Goal: Complete application form: Complete application form

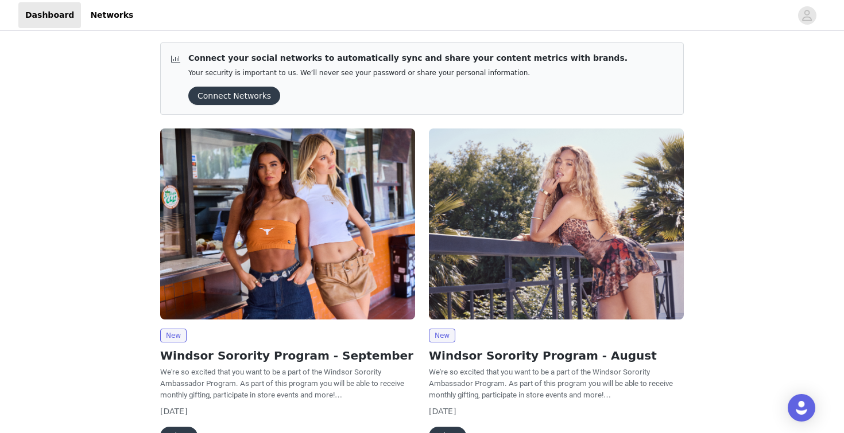
click at [351, 236] on img at bounding box center [287, 224] width 255 height 191
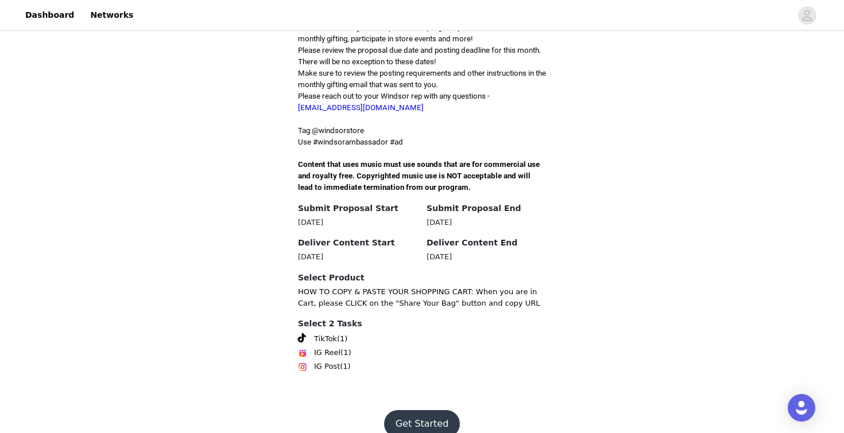
scroll to position [315, 0]
click at [444, 412] on button "Get Started" at bounding box center [422, 426] width 76 height 28
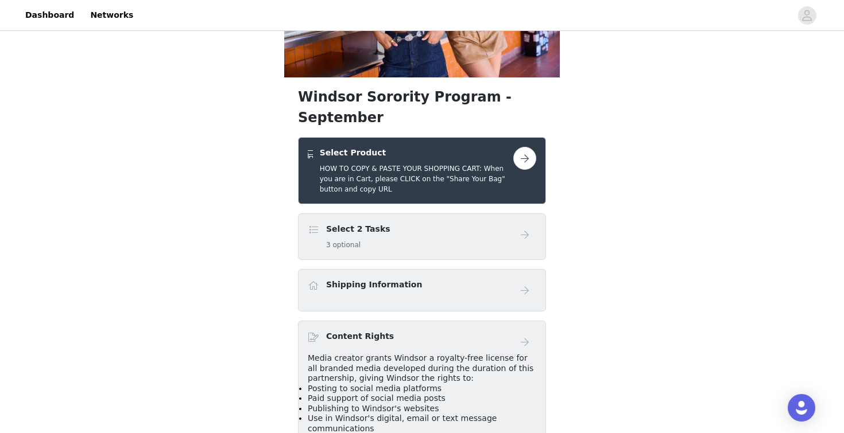
scroll to position [135, 0]
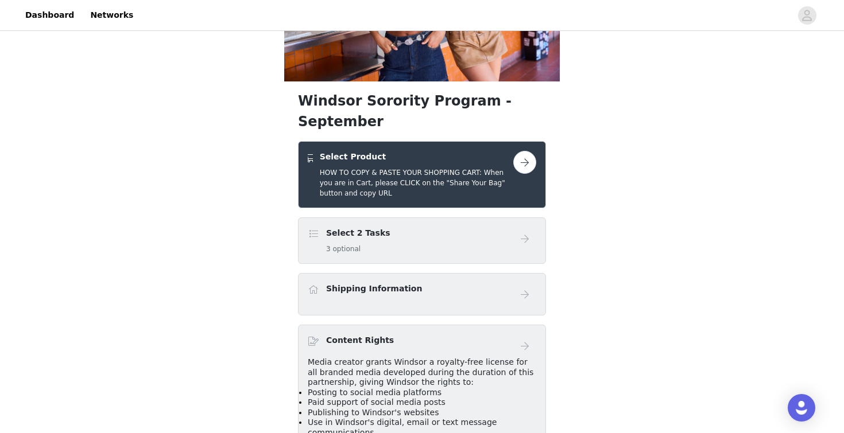
click at [531, 151] on button "button" at bounding box center [524, 162] width 23 height 23
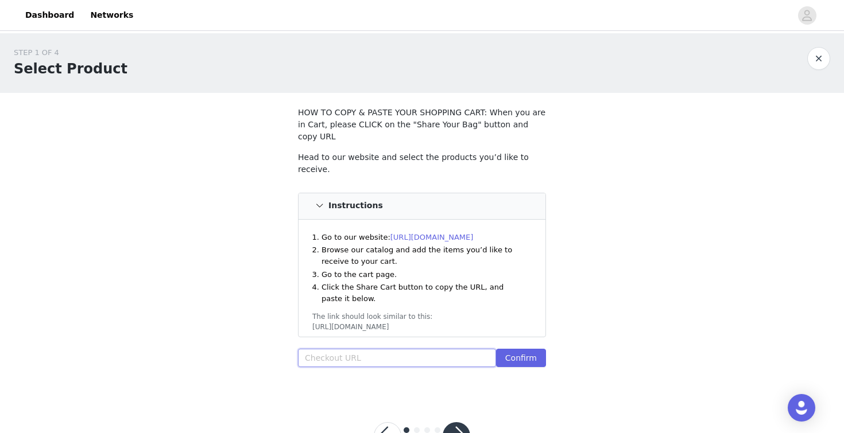
click at [448, 349] on input "text" at bounding box center [397, 358] width 198 height 18
paste input "[URL][DOMAIN_NAME]"
type input "[URL][DOMAIN_NAME]"
click at [507, 349] on button "Confirm" at bounding box center [521, 358] width 50 height 18
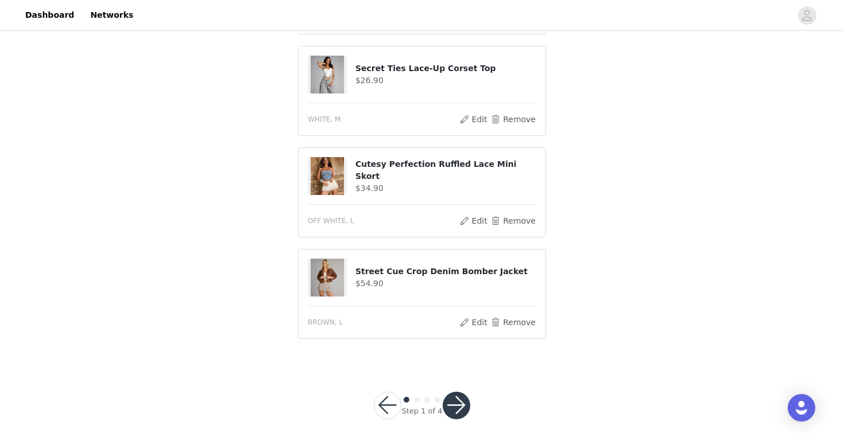
scroll to position [630, 0]
click at [451, 394] on button "button" at bounding box center [457, 407] width 28 height 28
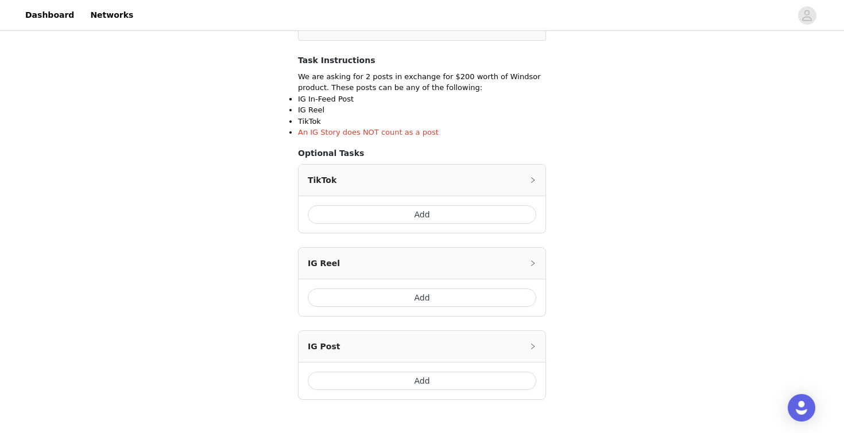
scroll to position [200, 0]
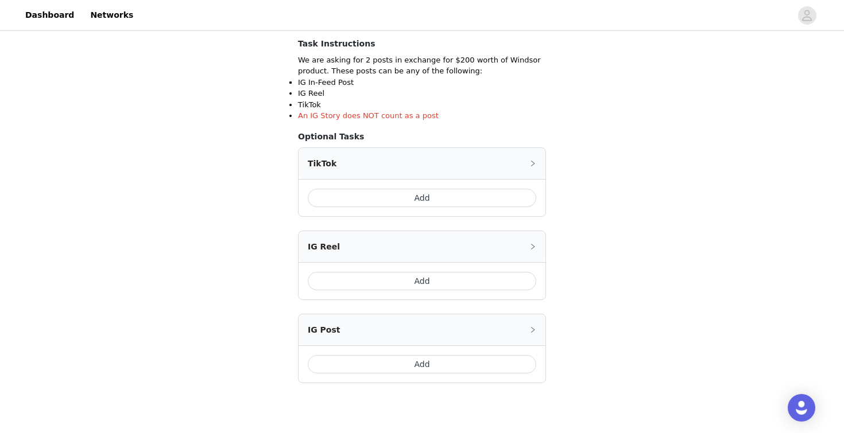
click at [443, 284] on button "Add" at bounding box center [422, 281] width 228 height 18
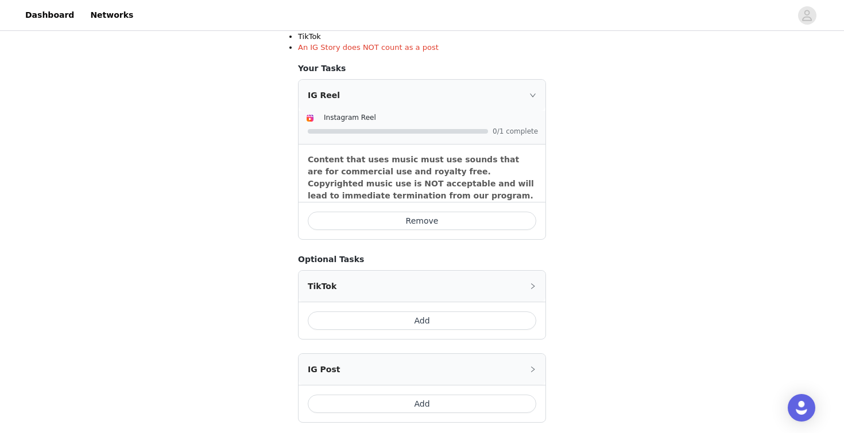
scroll to position [271, 0]
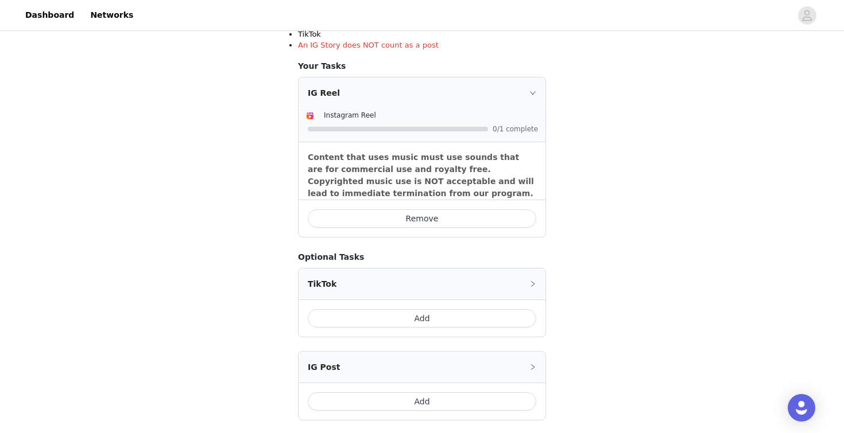
click at [424, 404] on button "Add" at bounding box center [422, 402] width 228 height 18
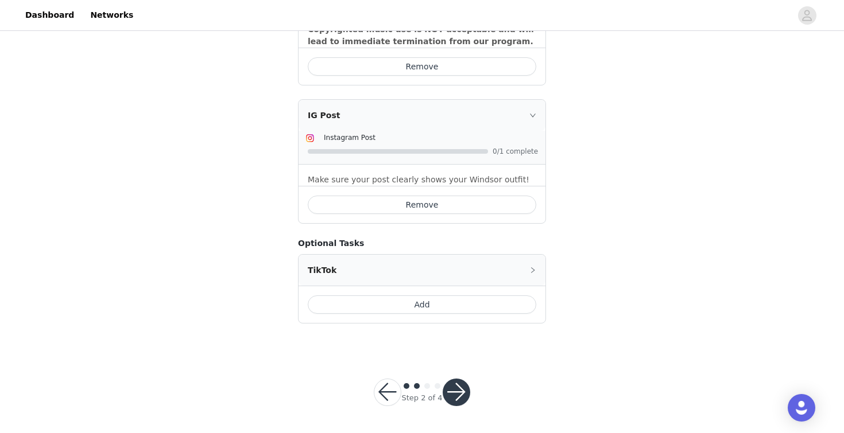
scroll to position [423, 0]
click at [451, 390] on button "button" at bounding box center [457, 393] width 28 height 28
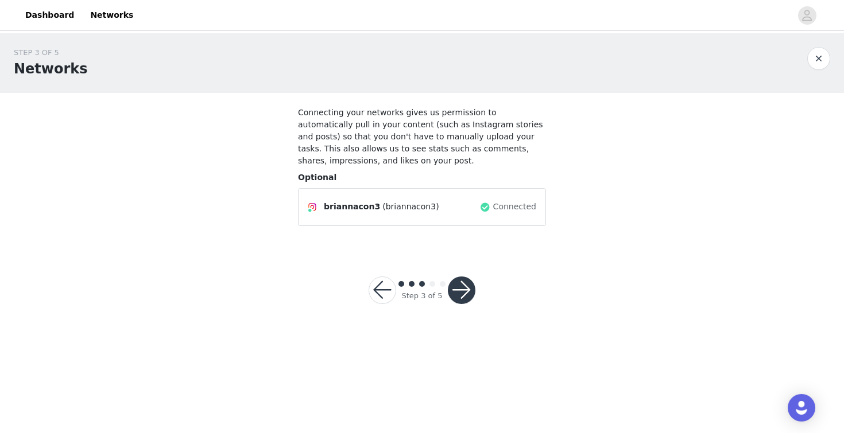
click at [460, 294] on button "button" at bounding box center [462, 291] width 28 height 28
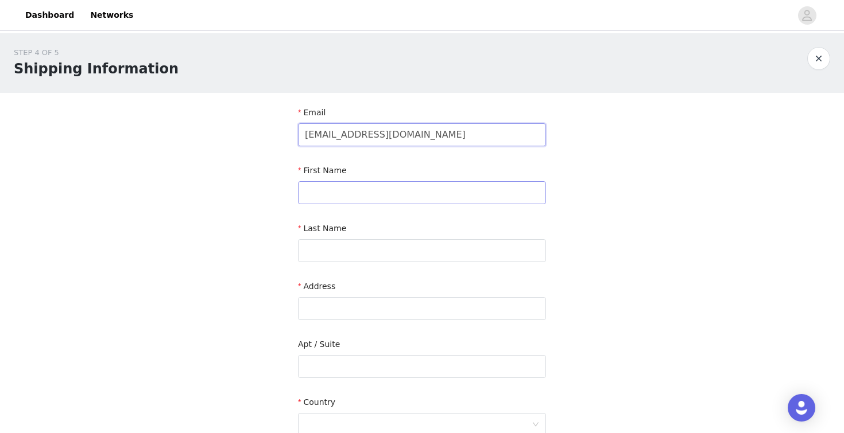
type input "[EMAIL_ADDRESS][DOMAIN_NAME]"
type input "[PERSON_NAME]"
type input "89 Separatist Rd"
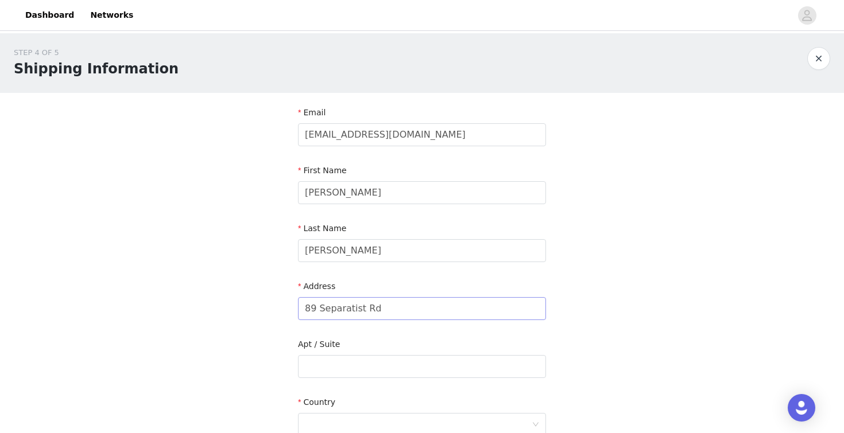
type input "Storrs Mansfield"
type input "06268"
type input "8"
type input "[PERSON_NAME]"
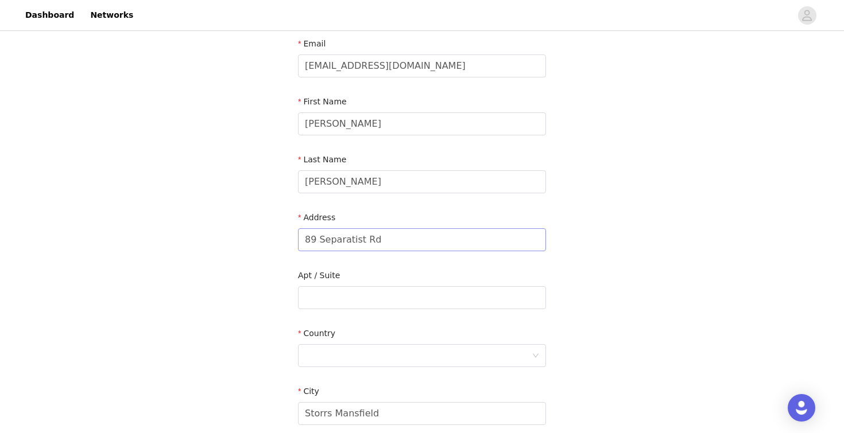
scroll to position [88, 0]
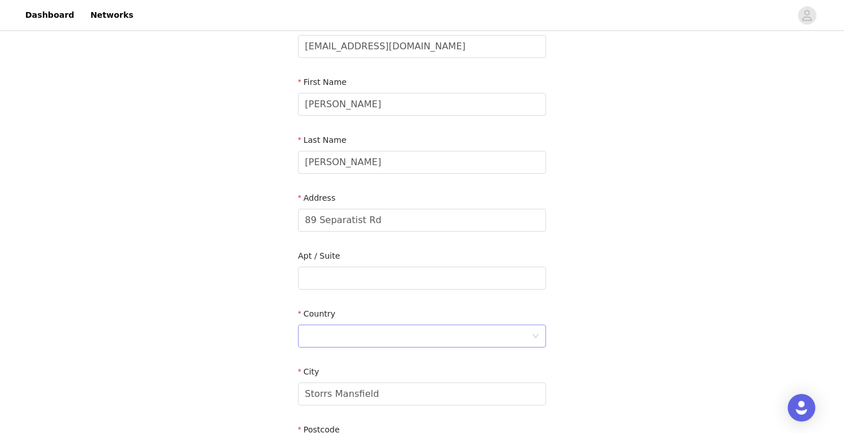
click at [333, 335] on div at bounding box center [418, 336] width 227 height 22
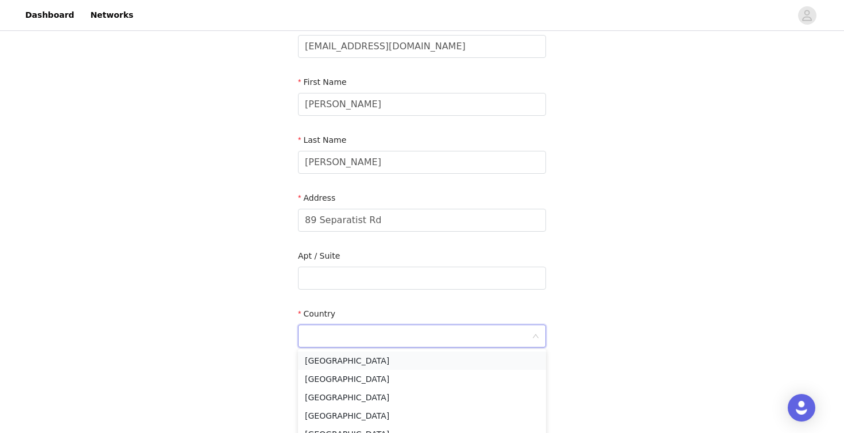
click at [327, 366] on li "[GEOGRAPHIC_DATA]" at bounding box center [422, 361] width 248 height 18
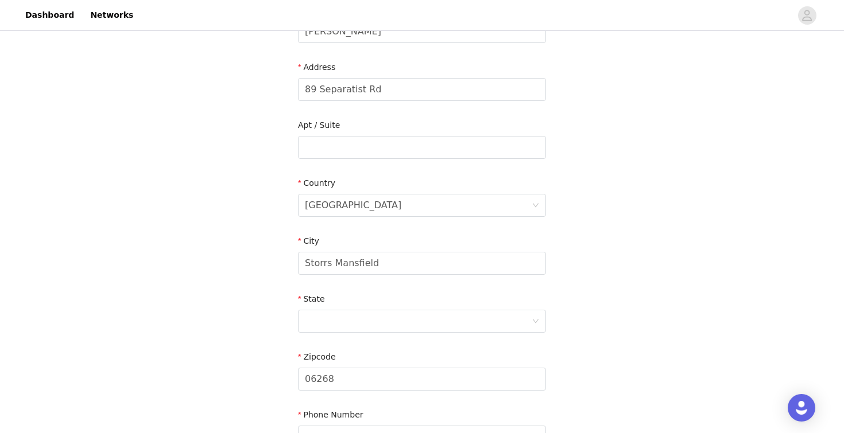
scroll to position [248, 0]
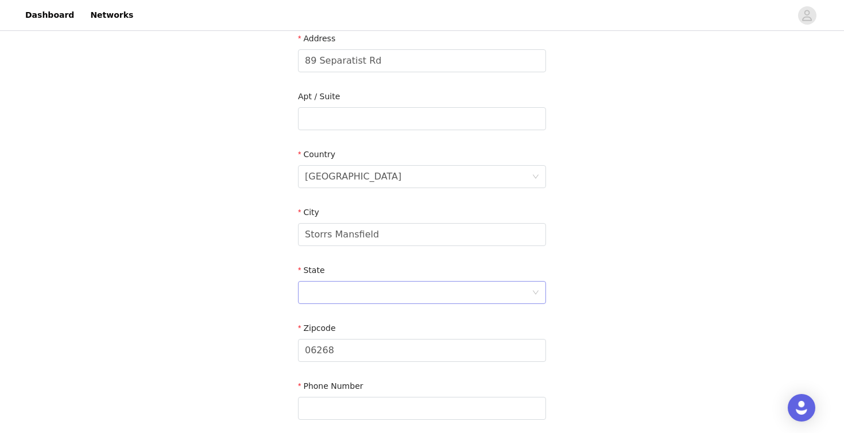
click at [358, 301] on div at bounding box center [418, 293] width 227 height 22
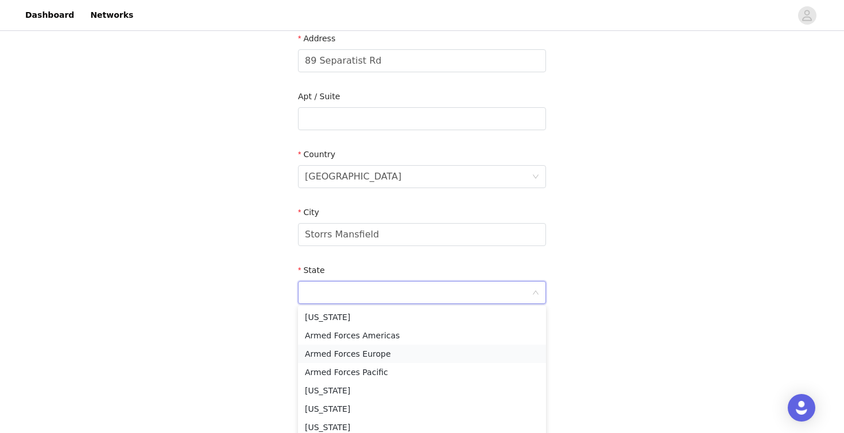
scroll to position [86, 0]
click at [327, 406] on li "[US_STATE]" at bounding box center [422, 415] width 248 height 18
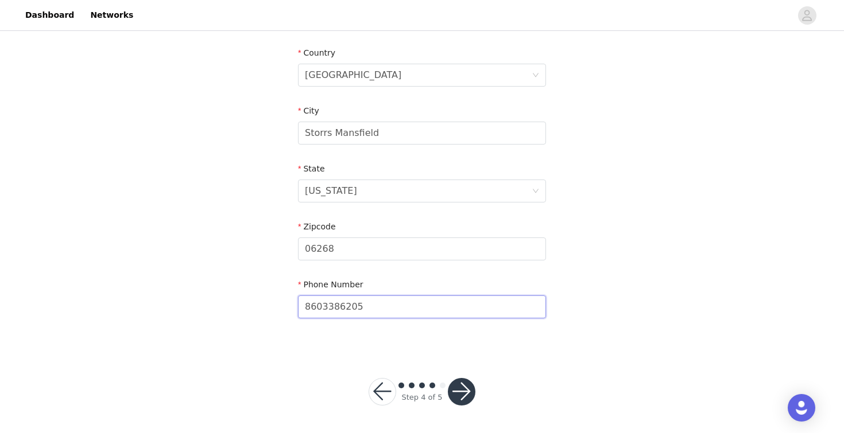
scroll to position [349, 0]
type input "8603386205"
click at [462, 389] on button "button" at bounding box center [462, 393] width 28 height 28
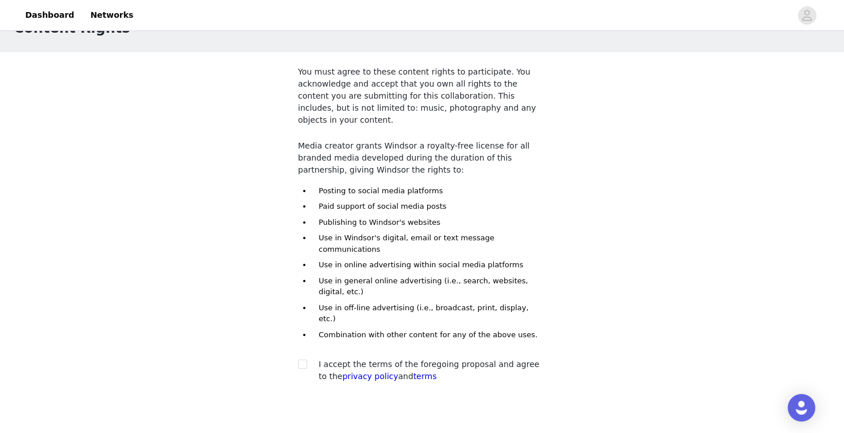
scroll to position [70, 0]
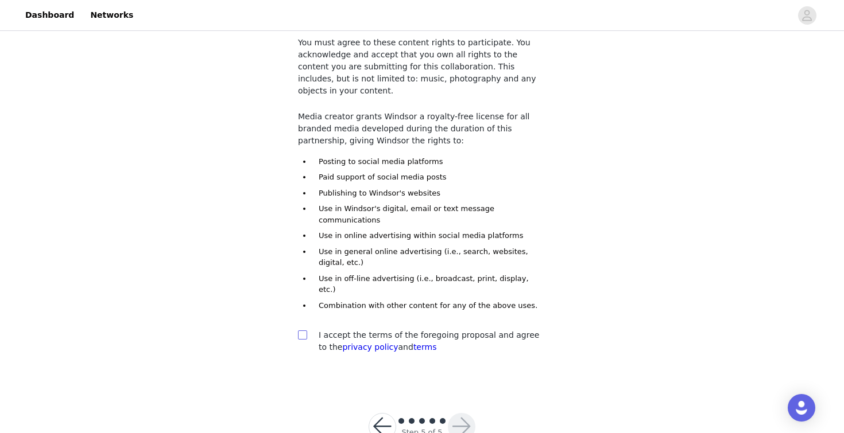
click at [304, 331] on input "checkbox" at bounding box center [302, 335] width 8 height 8
checkbox input "true"
click at [457, 413] on button "button" at bounding box center [462, 427] width 28 height 28
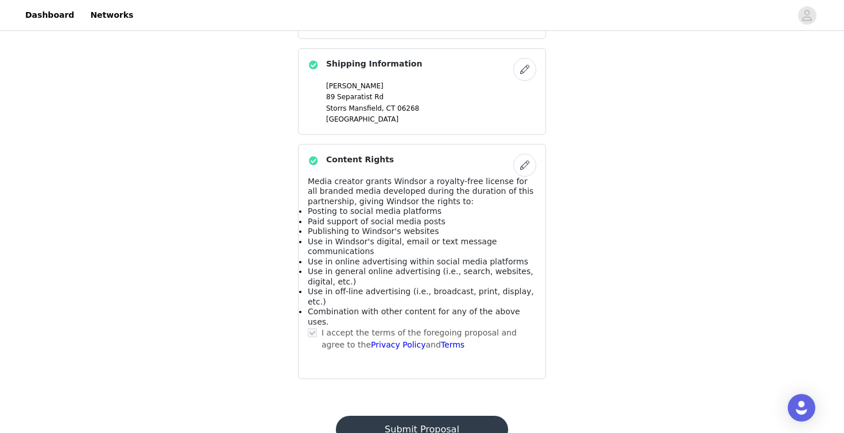
click at [392, 416] on button "Submit Proposal" at bounding box center [422, 430] width 172 height 28
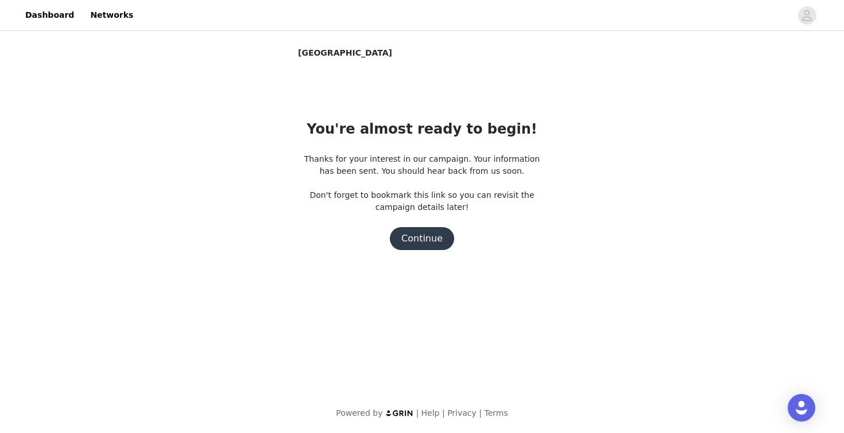
click at [433, 243] on button "Continue" at bounding box center [422, 238] width 64 height 23
